Goal: Navigation & Orientation: Find specific page/section

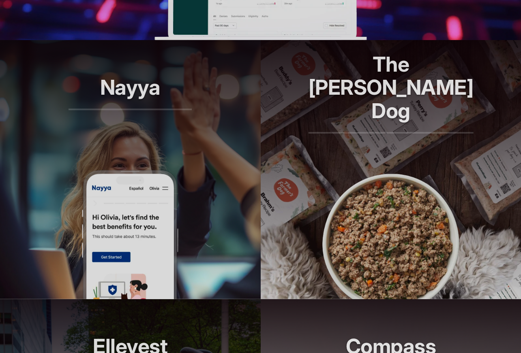
scroll to position [590, 0]
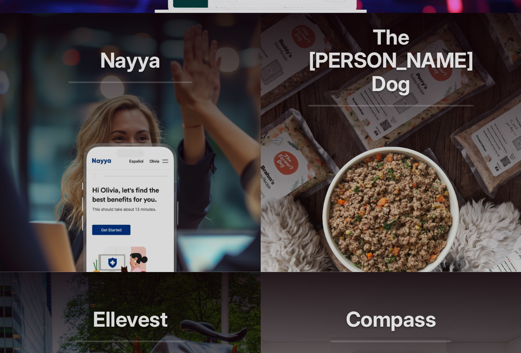
click at [151, 184] on img at bounding box center [129, 208] width 97 height 130
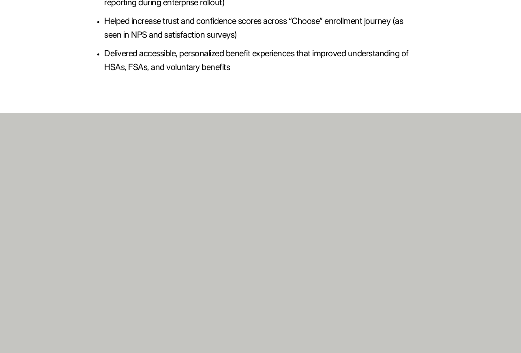
scroll to position [2166, 0]
